Goal: Book appointment/travel/reservation

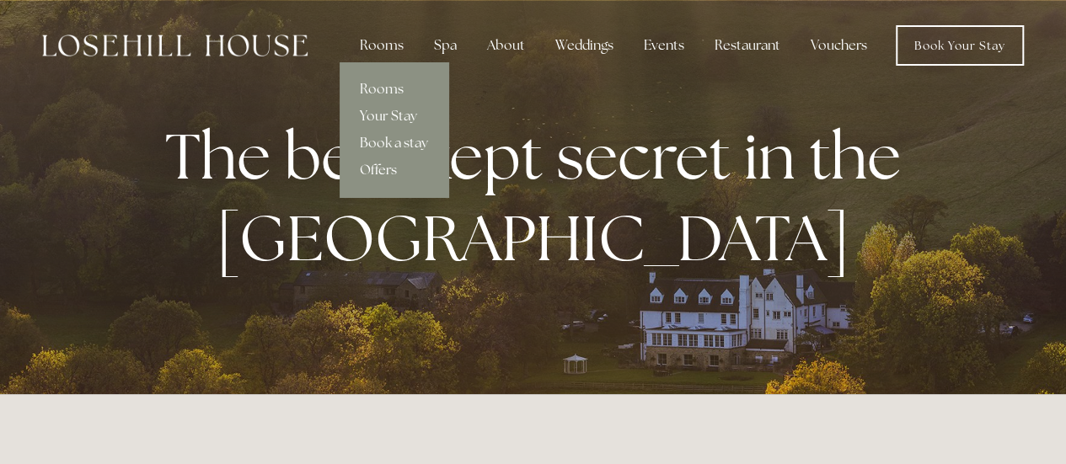
click at [388, 166] on link "Offers" at bounding box center [394, 170] width 109 height 27
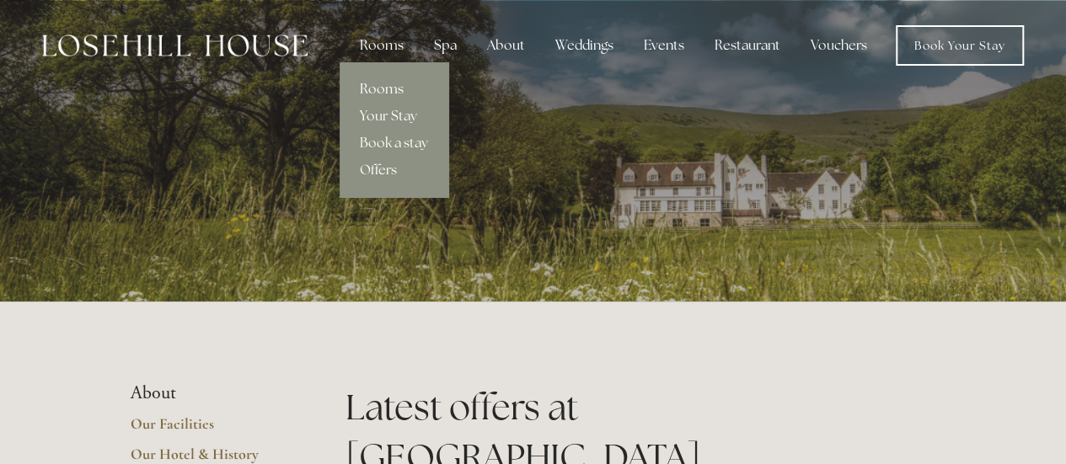
click at [386, 86] on link "Rooms" at bounding box center [394, 89] width 109 height 27
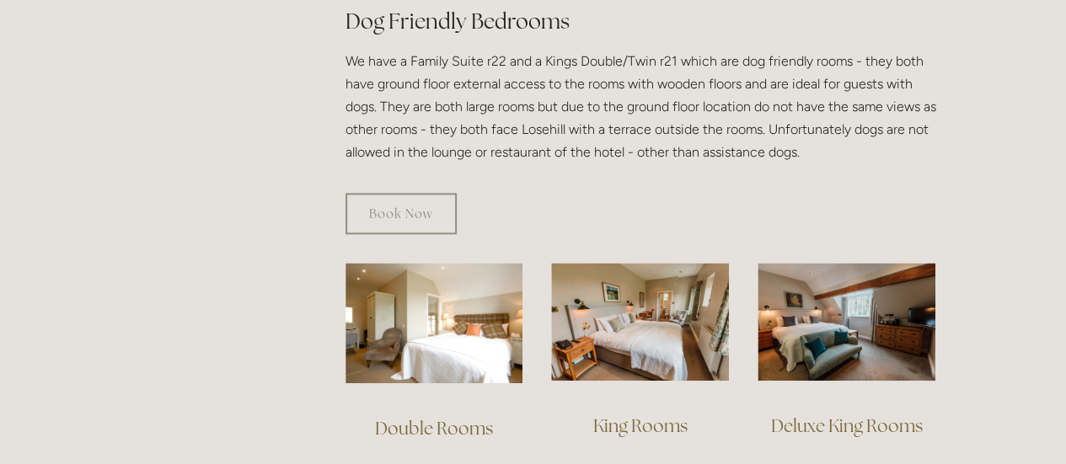
scroll to position [999, 0]
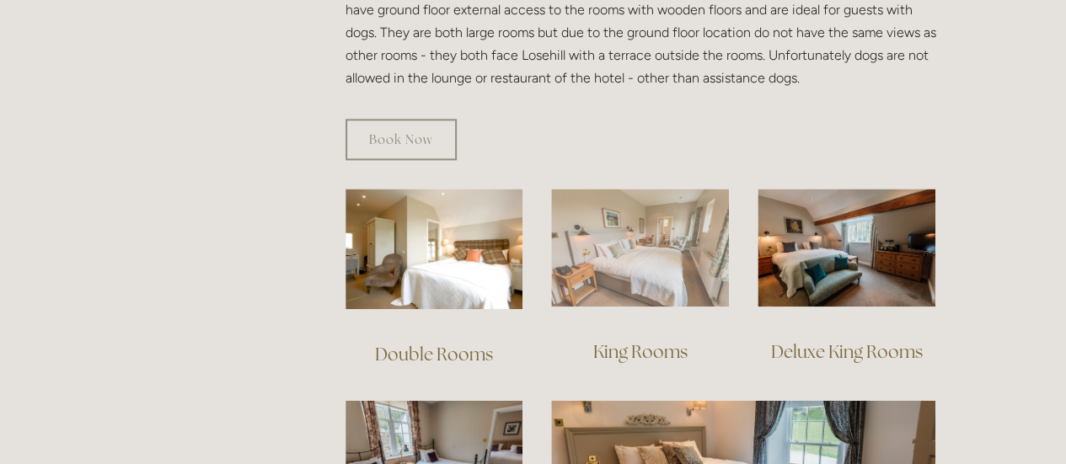
click at [679, 212] on img at bounding box center [640, 248] width 178 height 119
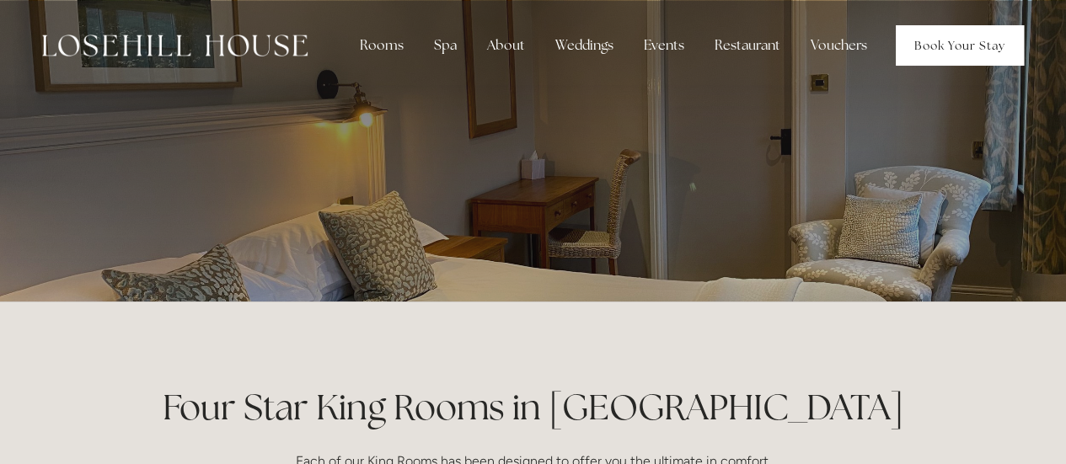
click at [946, 48] on link "Book Your Stay" at bounding box center [960, 45] width 128 height 40
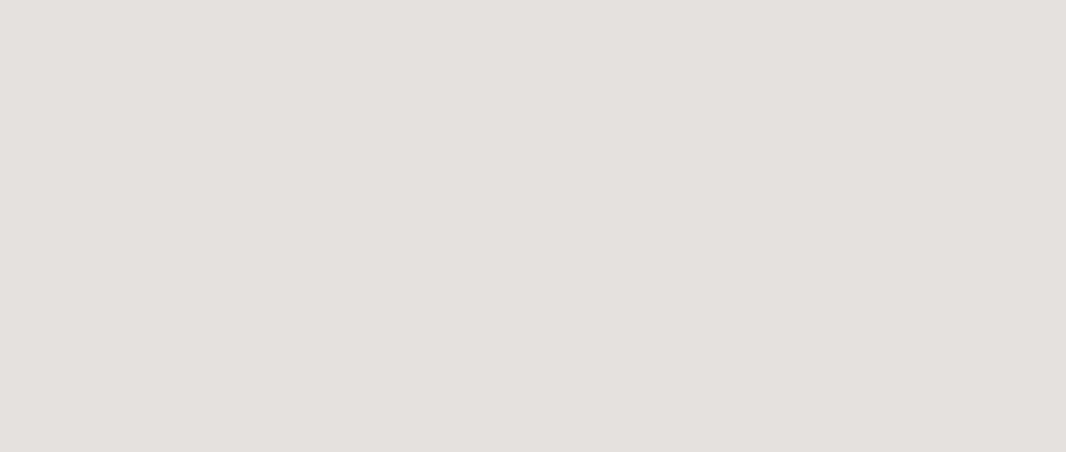
scroll to position [2519, 0]
